Goal: Information Seeking & Learning: Learn about a topic

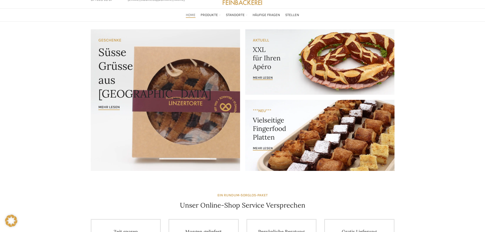
scroll to position [26, 0]
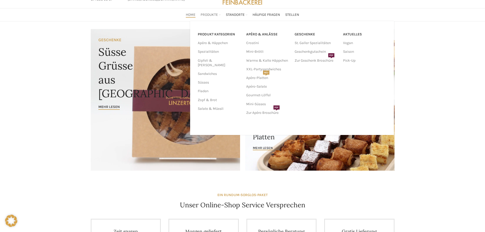
click at [206, 15] on span "Produkte" at bounding box center [209, 15] width 17 height 5
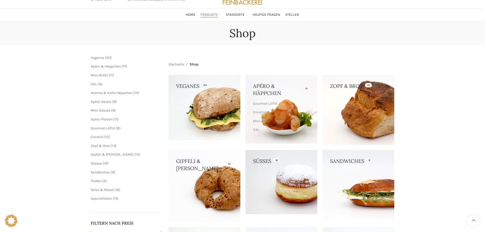
scroll to position [51, 0]
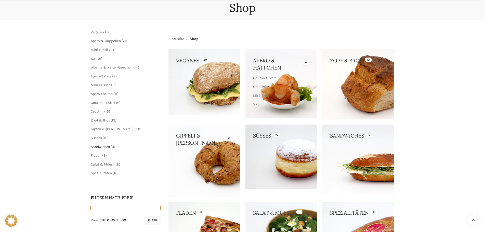
click at [108, 147] on span "Sandwiches" at bounding box center [100, 147] width 19 height 4
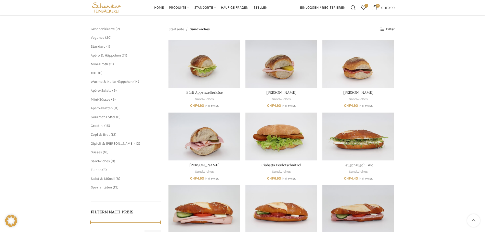
scroll to position [51, 0]
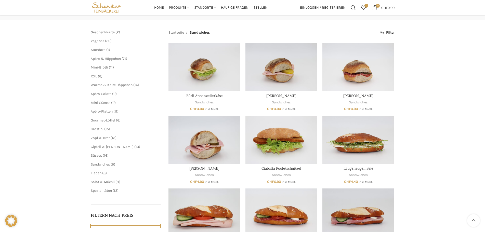
click at [115, 192] on span "13" at bounding box center [115, 191] width 3 height 4
click at [106, 192] on span "Spezialitäten" at bounding box center [101, 191] width 21 height 4
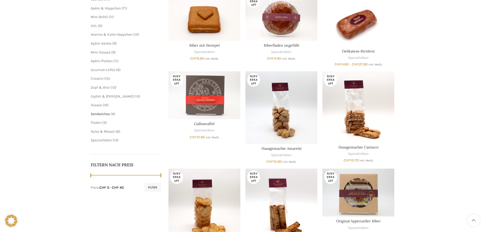
scroll to position [26, 0]
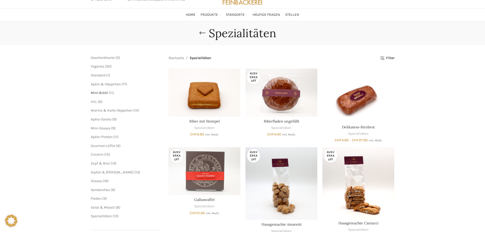
click at [97, 92] on span "Mini-Brötli" at bounding box center [99, 93] width 17 height 4
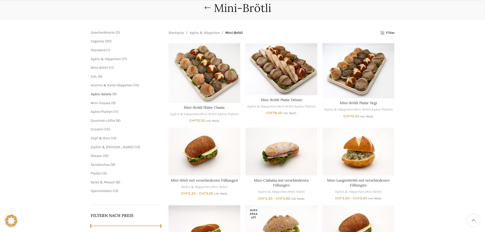
scroll to position [51, 0]
click at [104, 59] on span "Apéro & Häppchen" at bounding box center [106, 59] width 30 height 4
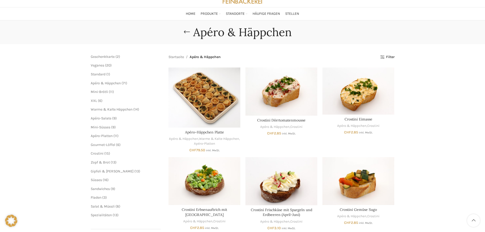
scroll to position [26, 0]
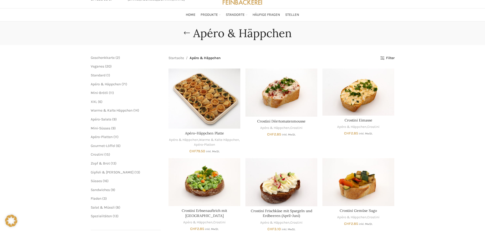
click at [99, 103] on span "6" at bounding box center [100, 102] width 2 height 4
click at [95, 103] on span "XXL" at bounding box center [94, 102] width 6 height 4
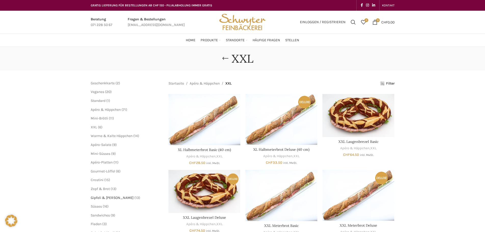
click at [112, 197] on span "Gipfeli & [PERSON_NAME]" at bounding box center [112, 198] width 43 height 4
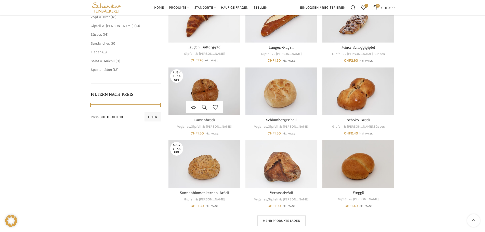
scroll to position [102, 0]
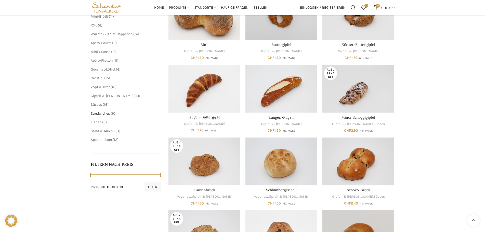
click at [99, 114] on span "Sandwiches" at bounding box center [100, 113] width 19 height 4
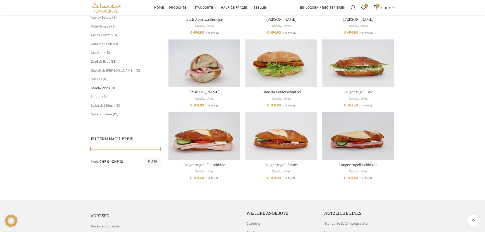
scroll to position [77, 0]
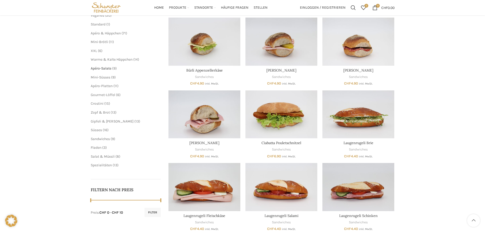
click at [103, 67] on span "Apéro-Salate" at bounding box center [101, 68] width 21 height 4
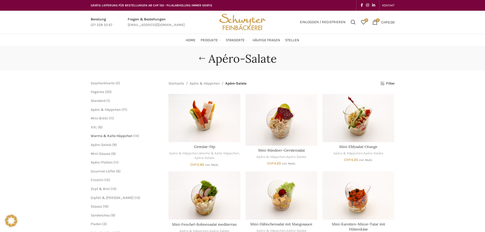
click at [115, 136] on span "Warme & Kalte Häppchen" at bounding box center [112, 136] width 42 height 4
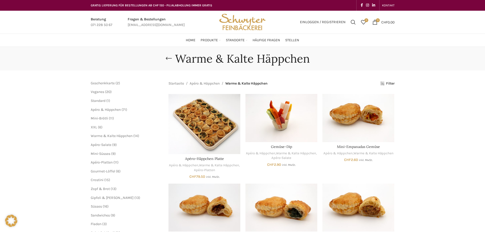
click at [94, 126] on span "XXL" at bounding box center [94, 127] width 6 height 4
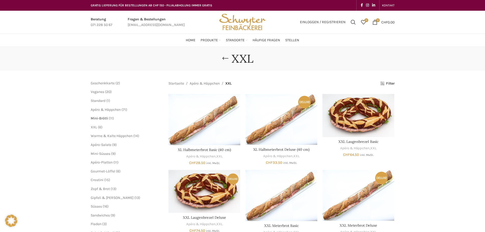
click at [101, 118] on span "Mini-Brötli" at bounding box center [99, 118] width 17 height 4
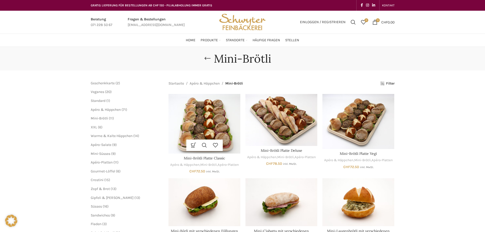
click at [211, 110] on img "Mini-Brötli Platte Classic" at bounding box center [205, 124] width 72 height 60
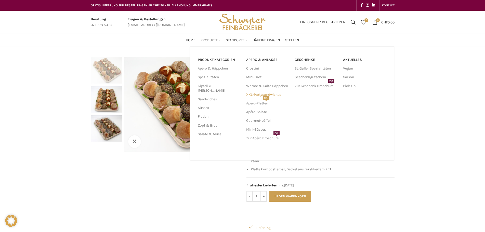
click at [257, 95] on link "XXL-Partysandwiches" at bounding box center [267, 95] width 43 height 9
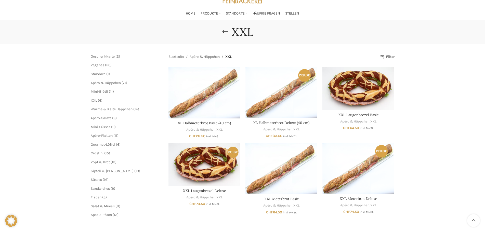
scroll to position [26, 0]
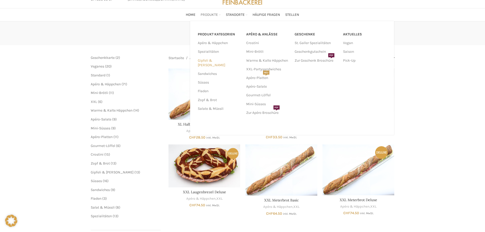
click at [207, 61] on link "Gipfeli & [PERSON_NAME]" at bounding box center [219, 62] width 42 height 13
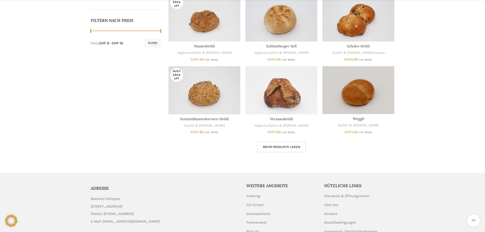
scroll to position [255, 0]
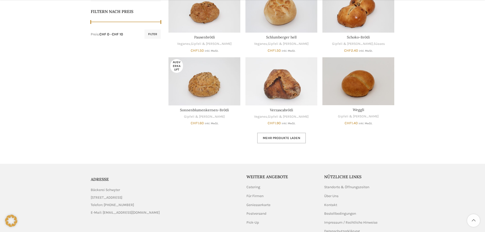
click at [291, 141] on link "Mehr Produkte laden" at bounding box center [281, 138] width 49 height 11
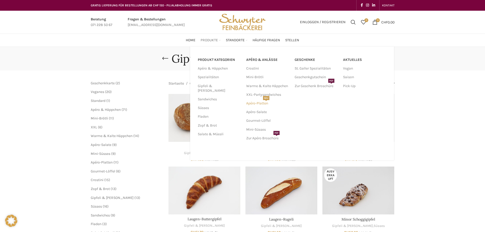
click at [255, 102] on link "Apéro-Platten NEU" at bounding box center [267, 103] width 43 height 9
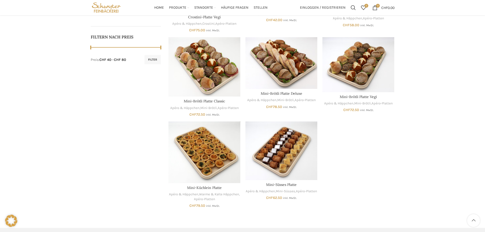
scroll to position [179, 0]
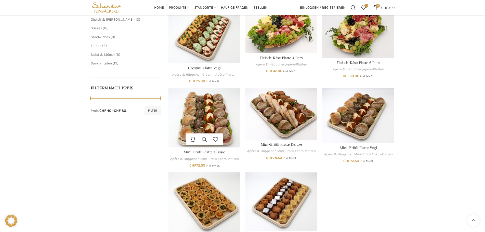
click at [199, 107] on img "Mini-Brötli Platte Classic" at bounding box center [205, 118] width 72 height 60
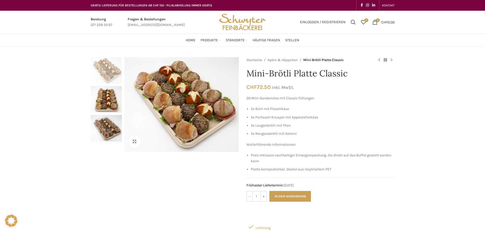
click at [104, 84] on div "1 / 3" at bounding box center [106, 71] width 31 height 29
click at [106, 58] on img "1 / 3" at bounding box center [106, 70] width 31 height 27
click at [107, 68] on img "1 / 3" at bounding box center [106, 70] width 31 height 27
click at [109, 74] on img "1 / 3" at bounding box center [106, 70] width 31 height 27
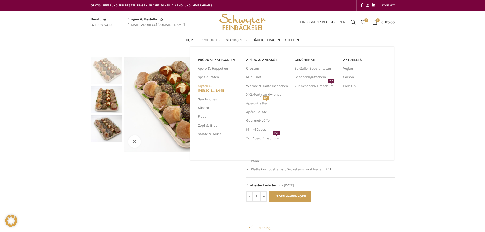
click at [215, 88] on link "Gipfeli & [PERSON_NAME]" at bounding box center [219, 88] width 42 height 13
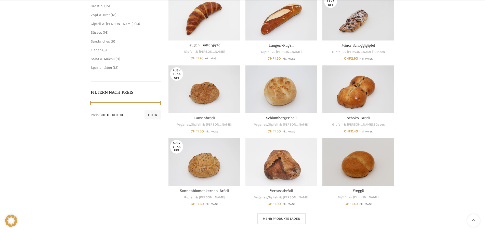
scroll to position [230, 0]
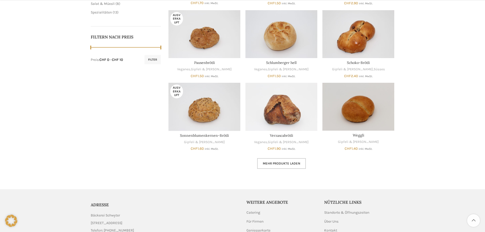
click at [295, 163] on span "Mehr Produkte laden" at bounding box center [282, 164] width 38 height 4
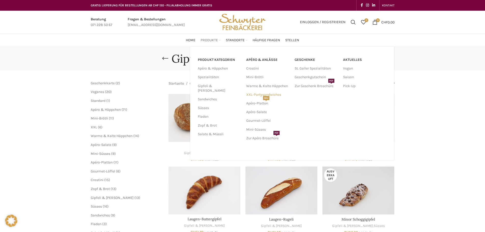
click at [250, 94] on link "XXL-Partysandwiches" at bounding box center [267, 95] width 43 height 9
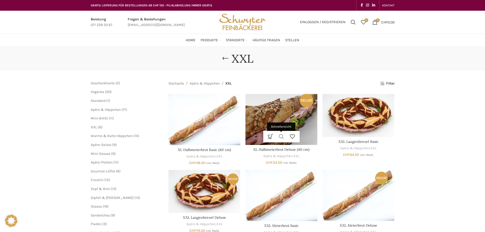
click at [279, 141] on link "Schnellansicht" at bounding box center [281, 136] width 11 height 11
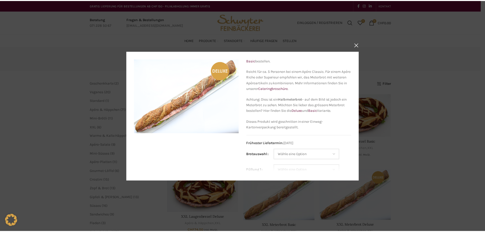
scroll to position [26, 0]
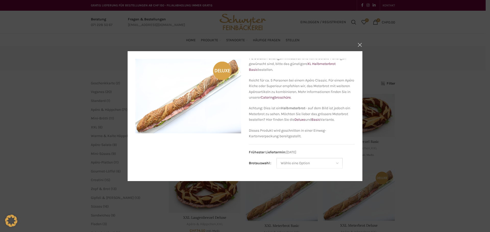
click at [360, 41] on button "×" at bounding box center [359, 45] width 13 height 13
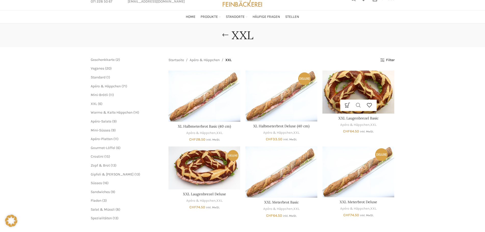
scroll to position [51, 0]
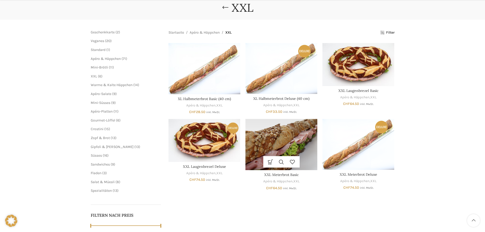
click at [302, 142] on img "XXL Meterbrot Basic" at bounding box center [282, 144] width 72 height 51
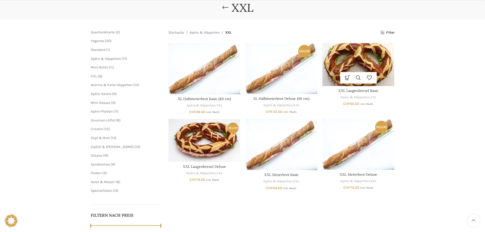
click at [362, 59] on img "XXL Laugenbrezel Basic" at bounding box center [359, 64] width 72 height 43
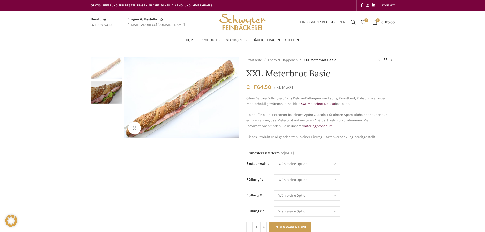
click at [286, 164] on select "Wähle eine Option Baguette Paillasse dunkel Paillasse knusper (Bild) Laugenbagu…" at bounding box center [307, 164] width 66 height 11
click at [289, 180] on select "Wähle eine Option Salami Schinken Fleischkäse Trutenschinken Appenzellerkäse Gr…" at bounding box center [307, 180] width 66 height 11
click at [287, 179] on select "Wähle eine Option Salami Schinken Fleischkäse Trutenschinken Appenzellerkäse Gr…" at bounding box center [307, 180] width 66 height 11
click at [300, 161] on select "Wähle eine Option Baguette Paillasse dunkel Paillasse knusper (Bild) Laugenbagu…" at bounding box center [307, 164] width 66 height 11
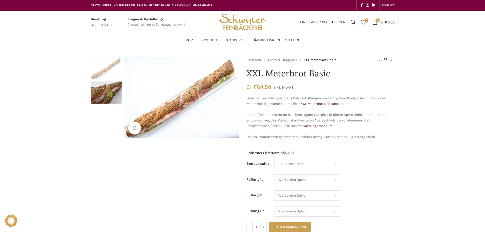
click at [274, 159] on select "Wähle eine Option Baguette Paillasse dunkel Paillasse knusper (Bild) Laugenbagu…" at bounding box center [307, 164] width 66 height 11
select select "Paillasse dunkel"
click at [292, 180] on select "Wähle eine Option Salami Schinken Fleischkäse Trutenschinken Appenzellerkäse Gr…" at bounding box center [307, 180] width 66 height 11
click at [386, 184] on td "Wähle eine Option Salami Schinken Fleischkäse Trutenschinken Appenzellerkäse Gr…" at bounding box center [334, 183] width 121 height 16
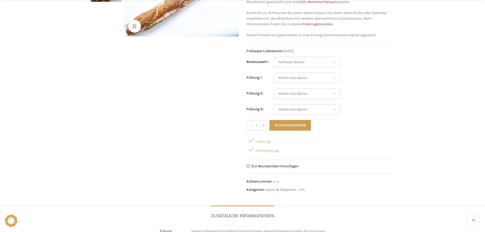
scroll to position [128, 0]
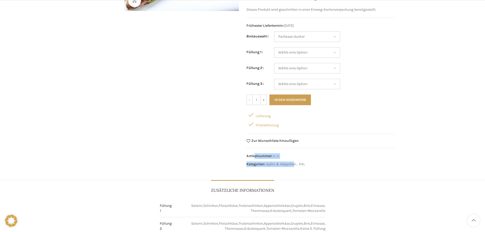
drag, startPoint x: 243, startPoint y: 153, endPoint x: 296, endPoint y: 168, distance: 55.1
click at [296, 168] on div "Klicken um zu vergrössern Startseite Apéro & Häppchen XXL Meterbrot Basic Crost…" at bounding box center [243, 50] width 304 height 241
click at [296, 168] on div "Startseite Apéro & Häppchen XXL Meterbrot Basic Crostini Thonmasse CHF 2.85 ink…" at bounding box center [321, 50] width 148 height 241
click at [329, 195] on div "Zusätzliche Informationen" at bounding box center [243, 188] width 304 height 16
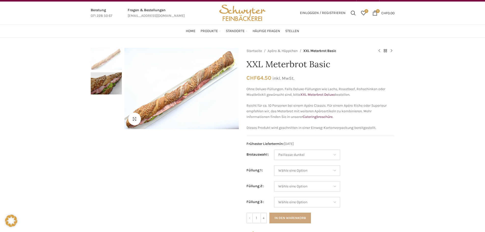
scroll to position [0, 0]
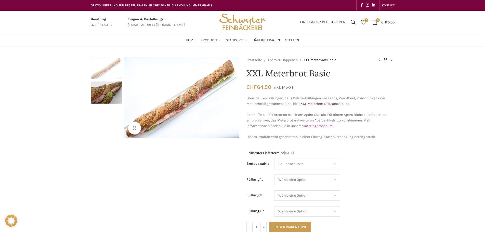
click at [310, 125] on link "Cateringbroschüre" at bounding box center [318, 126] width 30 height 4
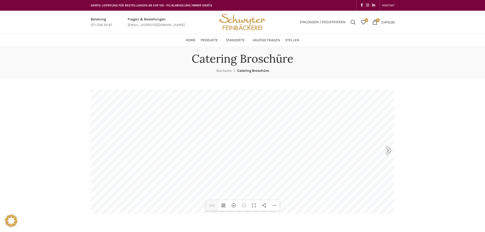
click at [384, 148] on div at bounding box center [387, 151] width 12 height 19
click at [383, 148] on div at bounding box center [387, 151] width 12 height 19
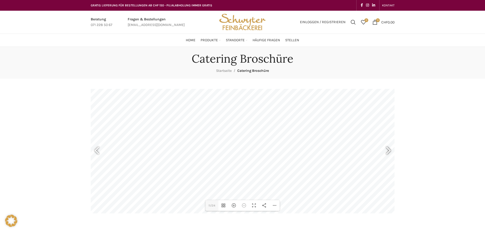
click at [383, 148] on div at bounding box center [387, 151] width 12 height 19
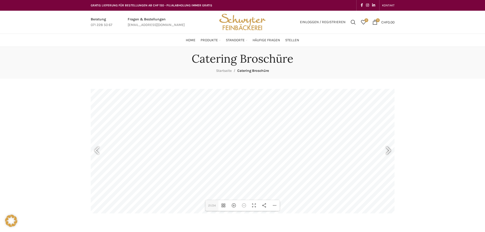
click at [383, 148] on div at bounding box center [387, 151] width 12 height 19
type input "23"
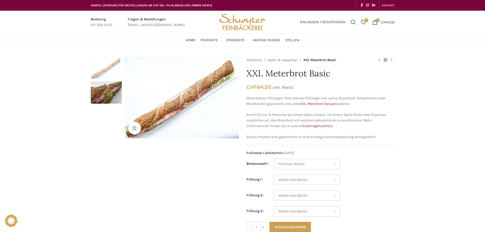
select select "Paillasse dunkel"
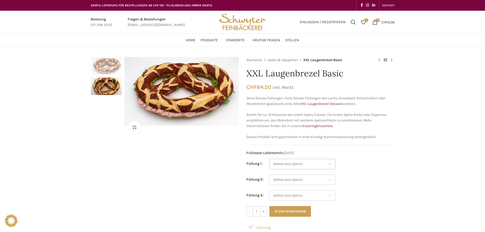
click at [297, 168] on select "Wähle eine Option Salami Schinken Fleischkäse Trutenschinken Appenzellerkäse Gr…" at bounding box center [302, 164] width 66 height 11
click at [309, 164] on select "Wähle eine Option Salami Schinken Fleischkäse Trutenschinken Appenzellerkäse Gr…" at bounding box center [302, 164] width 66 height 11
click at [287, 168] on select "Wähle eine Option Salami Schinken Fleischkäse Trutenschinken Appenzellerkäse Gr…" at bounding box center [302, 164] width 66 height 11
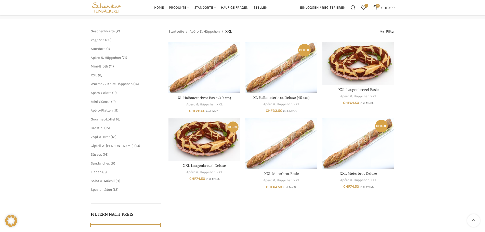
scroll to position [51, 0]
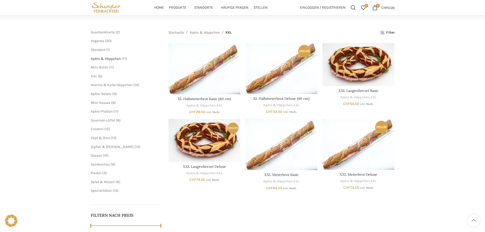
click at [108, 58] on span "Apéro & Häppchen" at bounding box center [106, 59] width 30 height 4
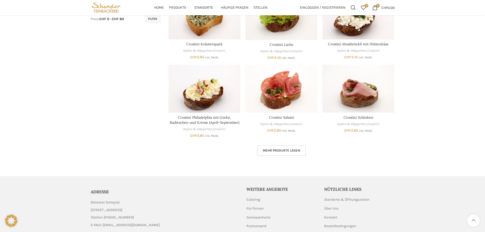
scroll to position [311, 0]
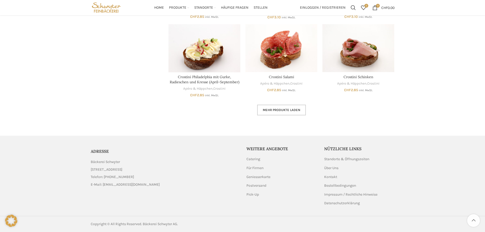
click at [274, 110] on span "Mehr Produkte laden" at bounding box center [282, 110] width 38 height 4
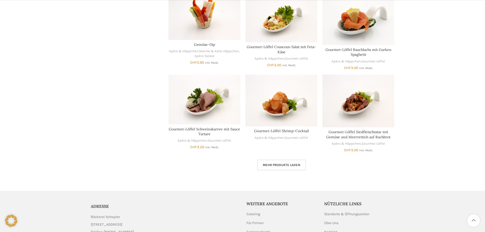
scroll to position [643, 0]
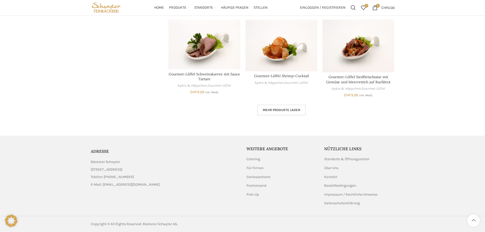
click at [293, 108] on link "Mehr Produkte laden" at bounding box center [281, 110] width 49 height 11
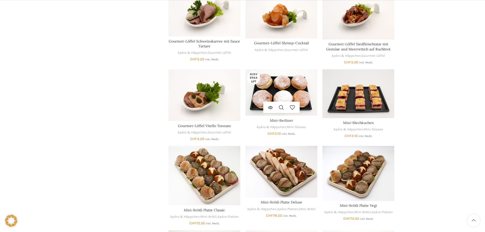
scroll to position [745, 0]
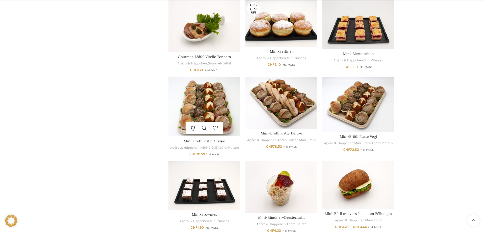
click at [224, 105] on img "Mini-Brötli Platte Classic" at bounding box center [205, 107] width 72 height 60
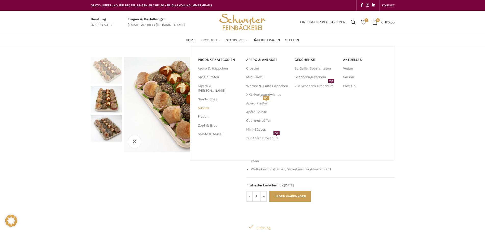
click at [205, 105] on link "Süsses" at bounding box center [219, 108] width 42 height 9
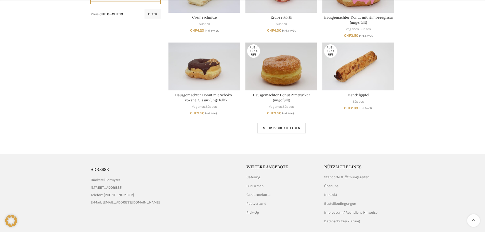
scroll to position [293, 0]
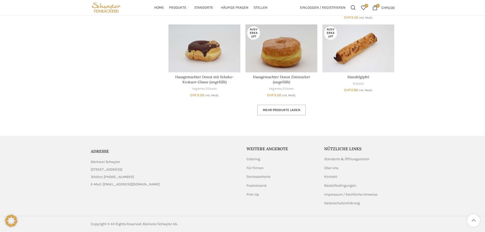
click at [294, 112] on span "Mehr Produkte laden" at bounding box center [282, 110] width 38 height 4
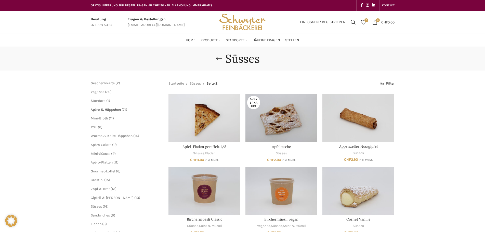
click at [106, 110] on span "Apéro & Häppchen" at bounding box center [106, 110] width 30 height 4
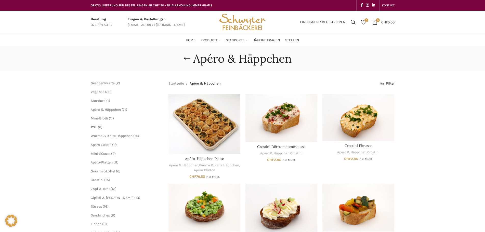
click at [96, 128] on span "XXL" at bounding box center [94, 127] width 6 height 4
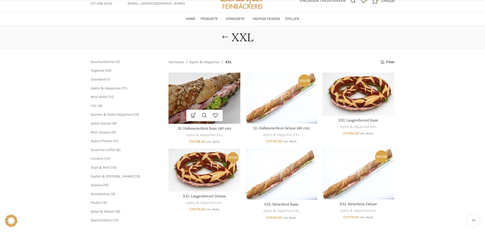
scroll to position [51, 0]
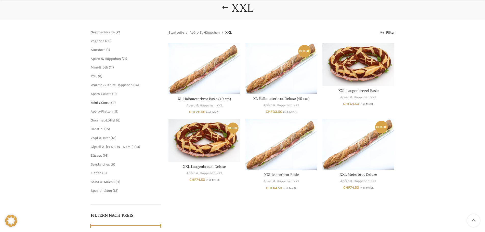
click at [101, 103] on span "Mini-Süsses" at bounding box center [101, 103] width 20 height 4
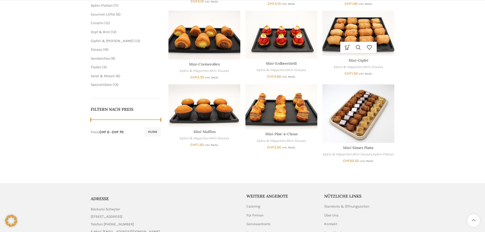
scroll to position [179, 0]
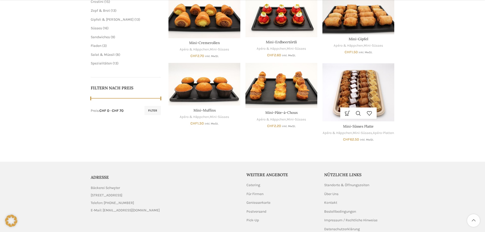
click at [367, 95] on img "Mini-Süsses Platte" at bounding box center [359, 92] width 72 height 59
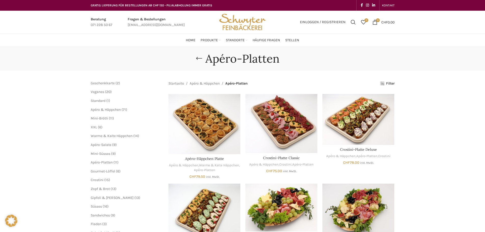
scroll to position [179, 0]
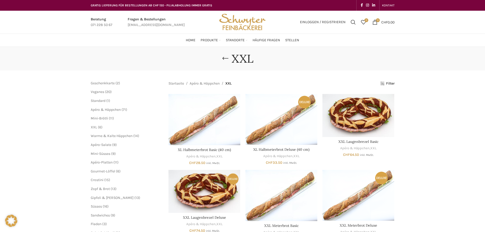
scroll to position [26, 0]
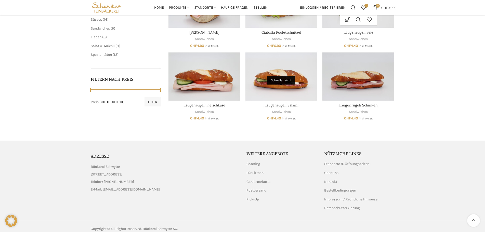
scroll to position [192, 0]
